Goal: Check status: Check status

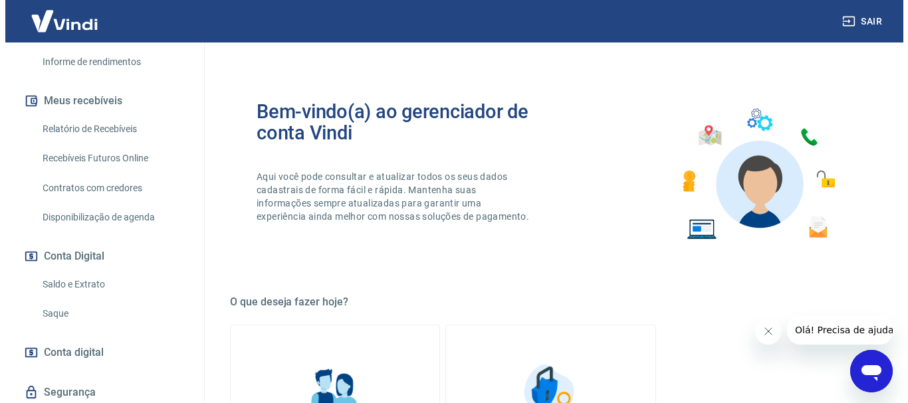
scroll to position [224, 0]
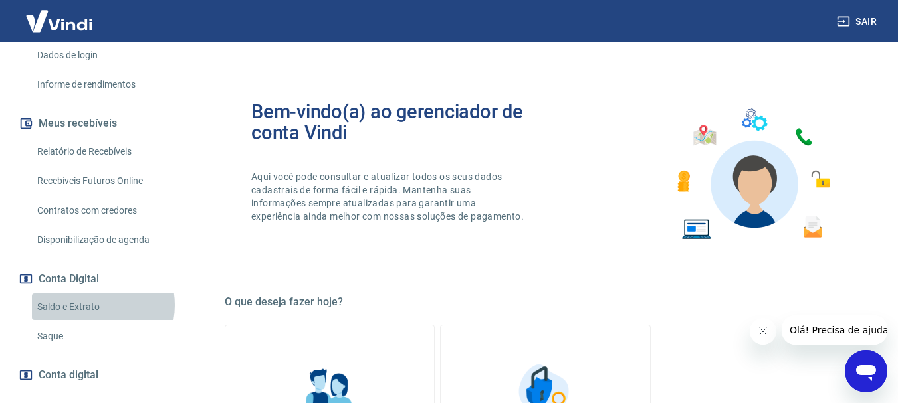
click at [95, 305] on link "Saldo e Extrato" at bounding box center [107, 307] width 151 height 27
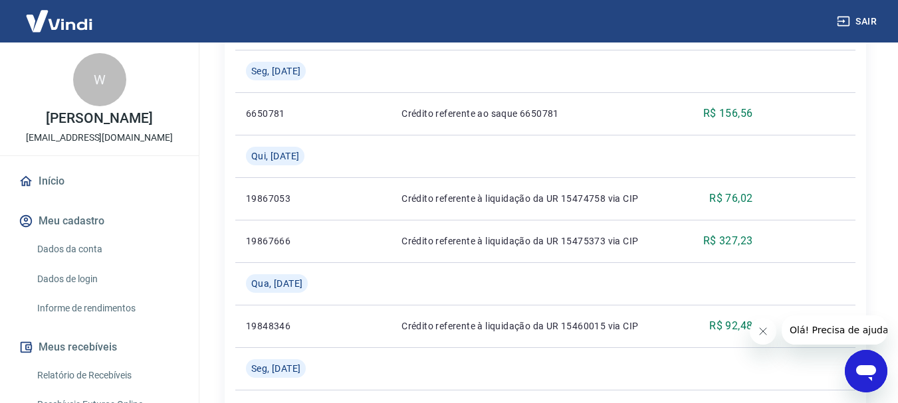
click at [49, 183] on link "Início" at bounding box center [99, 181] width 167 height 29
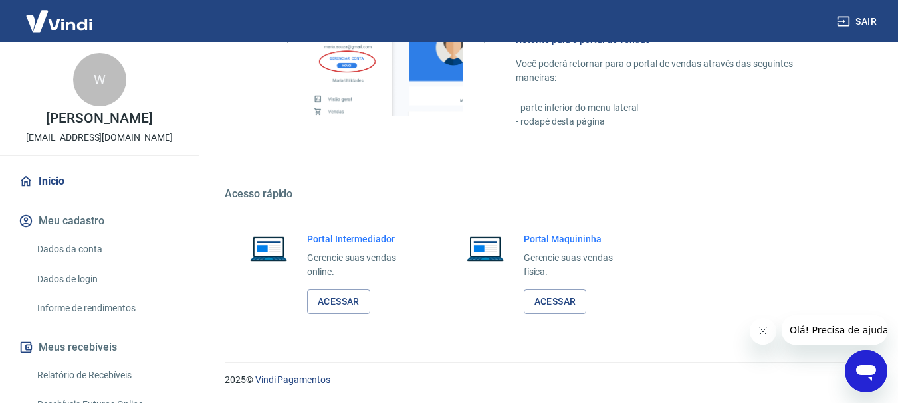
scroll to position [687, 0]
click at [350, 303] on link "Acessar" at bounding box center [338, 302] width 63 height 25
